Goal: Task Accomplishment & Management: Complete application form

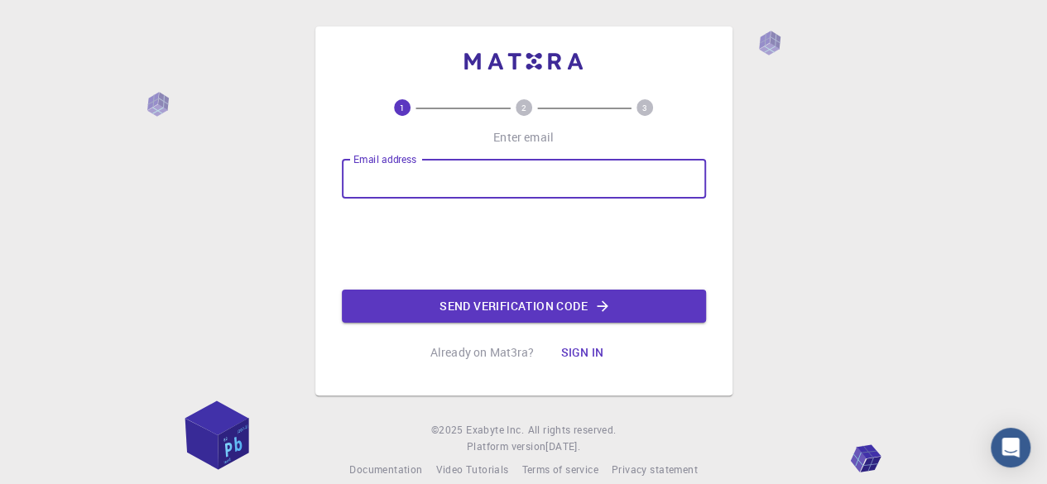
click at [427, 179] on input "Email address" at bounding box center [524, 179] width 364 height 40
type input "[EMAIL_ADDRESS][DOMAIN_NAME]"
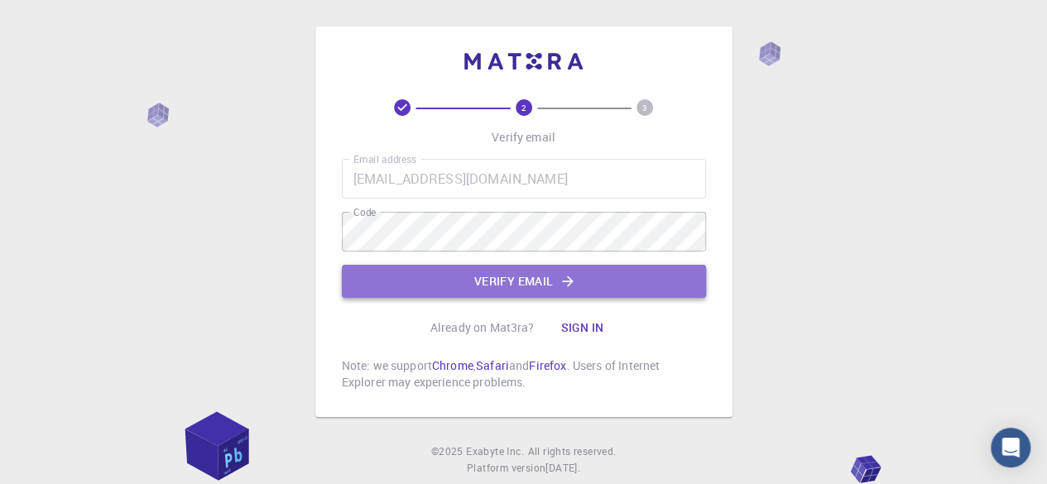
click at [522, 297] on button "Verify email" at bounding box center [524, 281] width 364 height 33
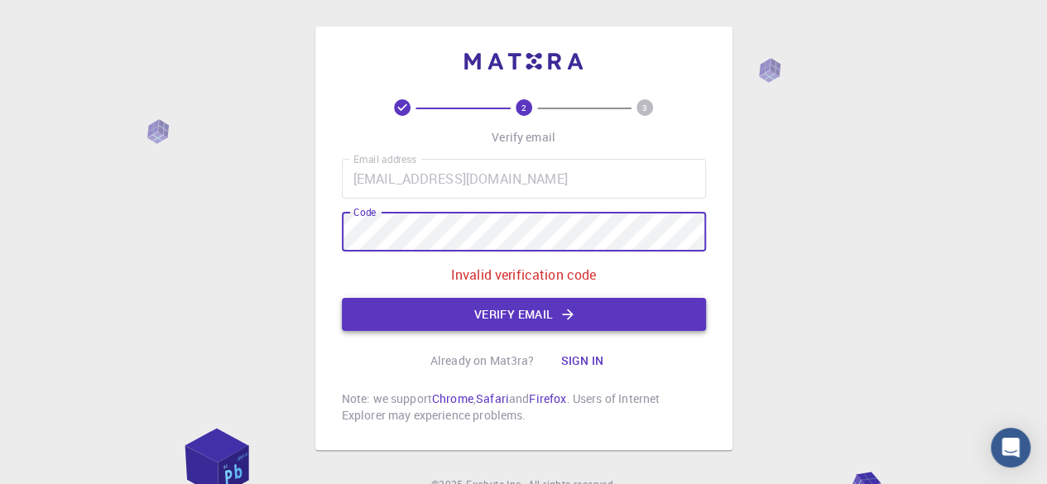
click at [494, 318] on button "Verify email" at bounding box center [524, 314] width 364 height 33
